Goal: Information Seeking & Learning: Check status

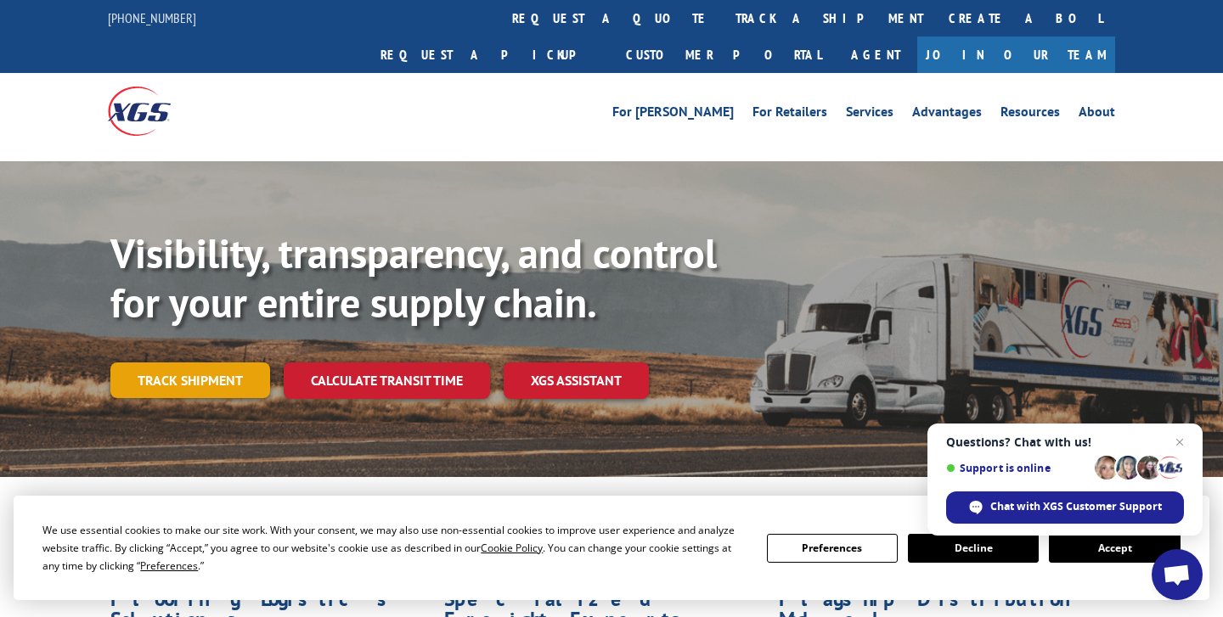
click at [198, 363] on link "Track shipment" at bounding box center [190, 381] width 160 height 36
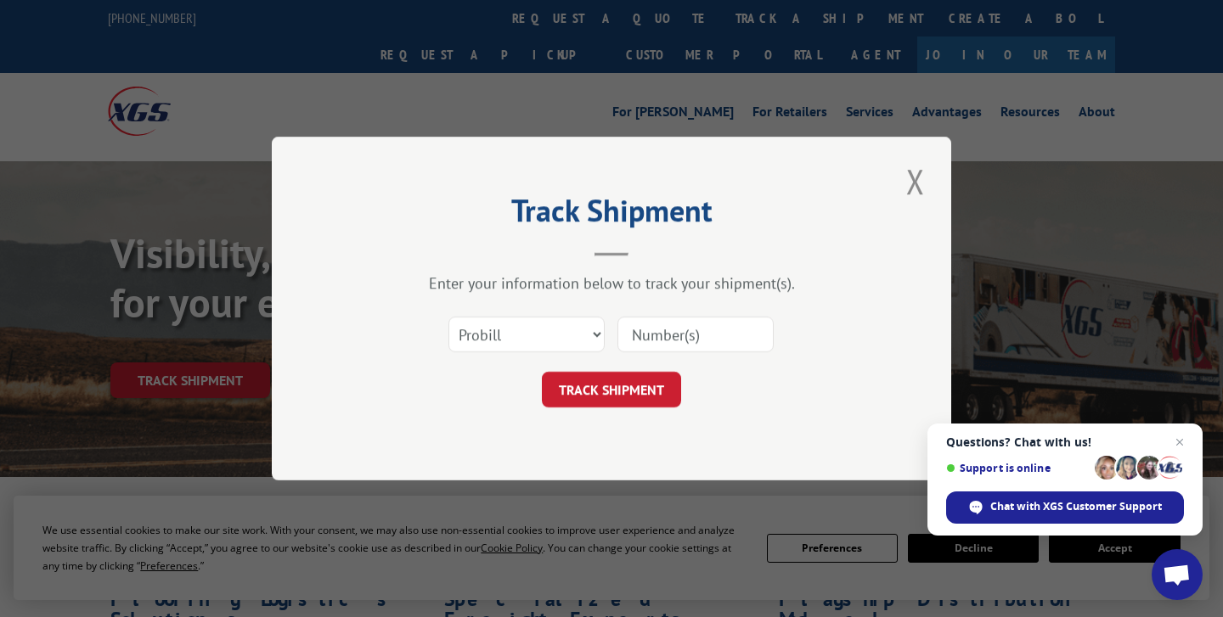
click at [683, 335] on input at bounding box center [695, 335] width 156 height 36
paste input "467753028463"
type input "467753028463"
click at [540, 332] on select "Select category... Probill BOL PO" at bounding box center [526, 335] width 156 height 36
click at [448, 317] on select "Select category... Probill BOL PO" at bounding box center [526, 335] width 156 height 36
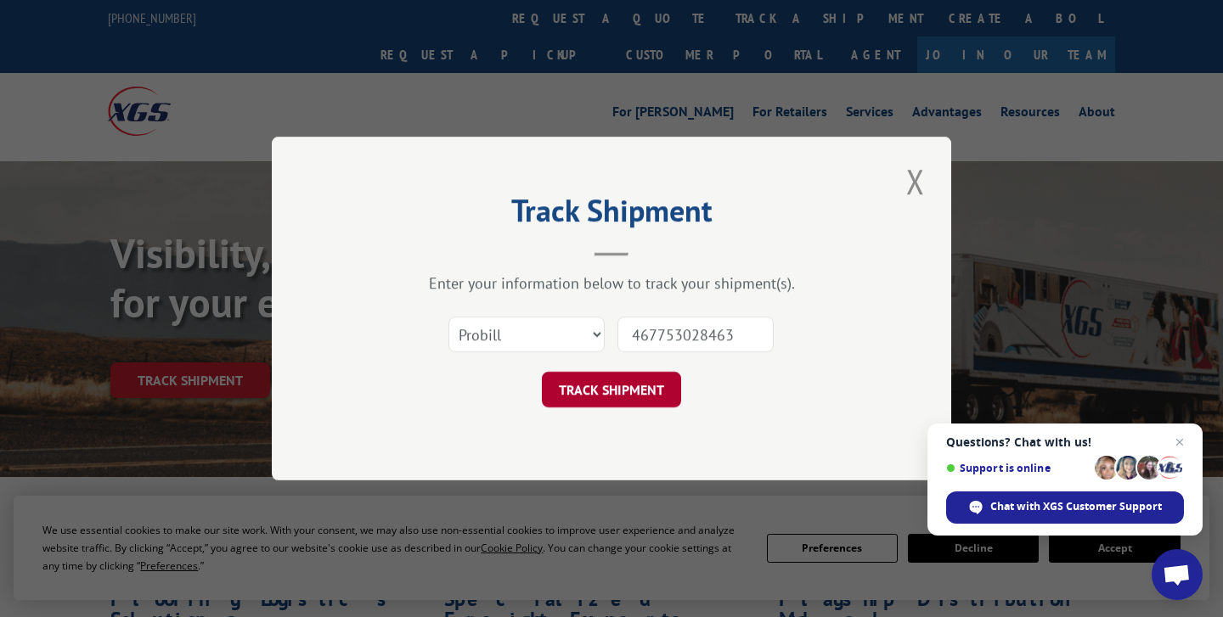
click at [580, 388] on button "TRACK SHIPMENT" at bounding box center [611, 390] width 139 height 36
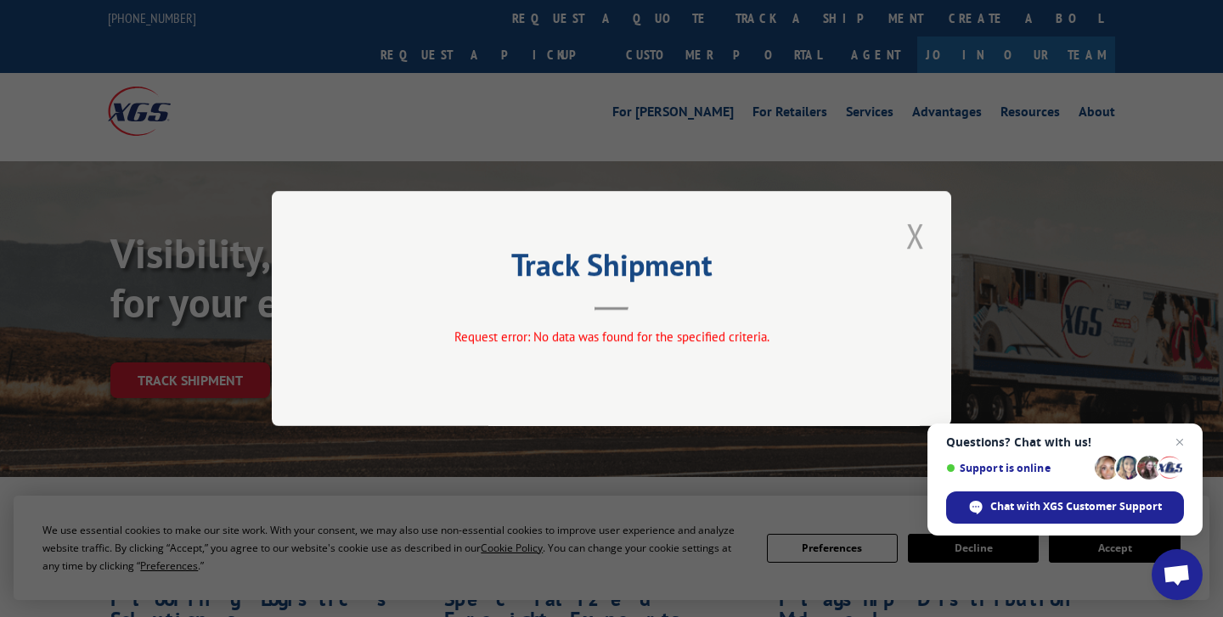
click at [923, 240] on button "Close modal" at bounding box center [915, 235] width 29 height 47
